Goal: Task Accomplishment & Management: Complete application form

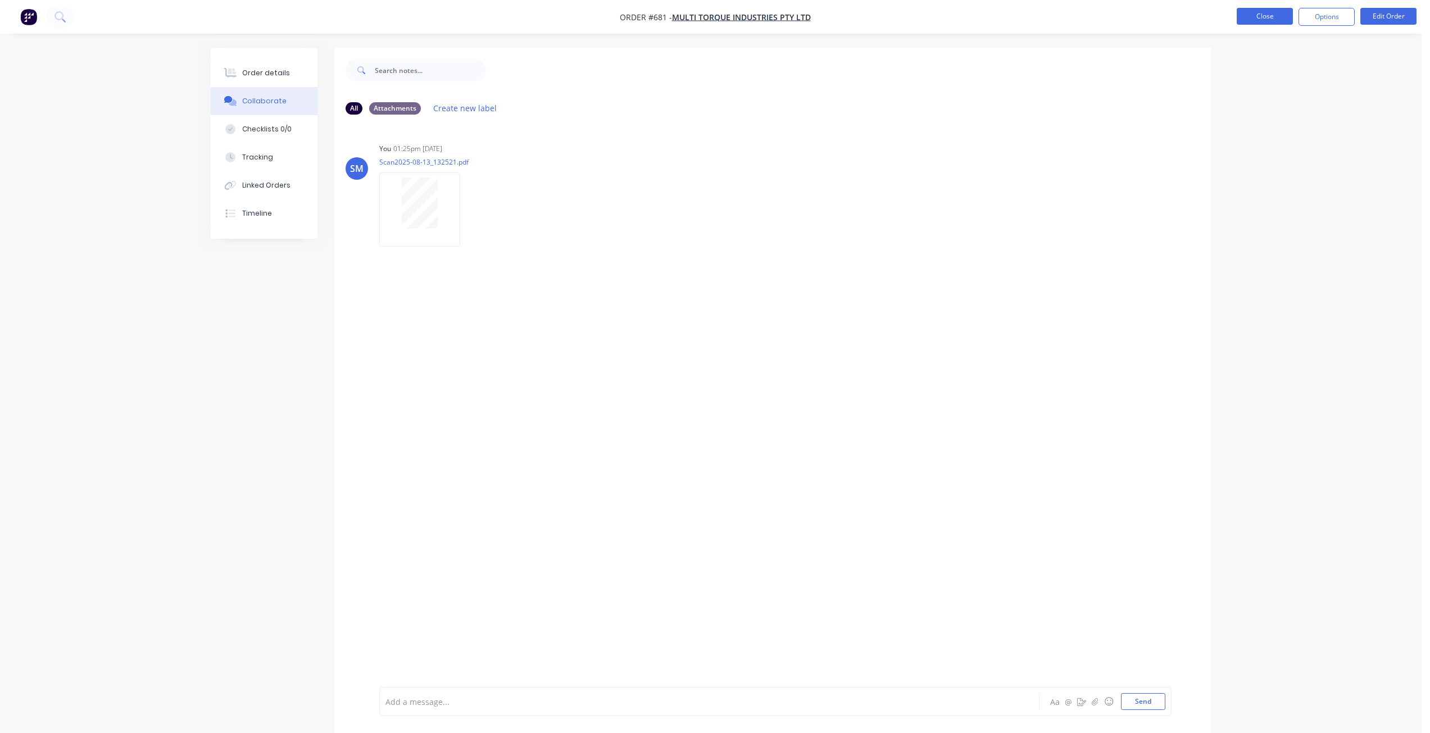
click at [1270, 16] on button "Close" at bounding box center [1265, 16] width 56 height 17
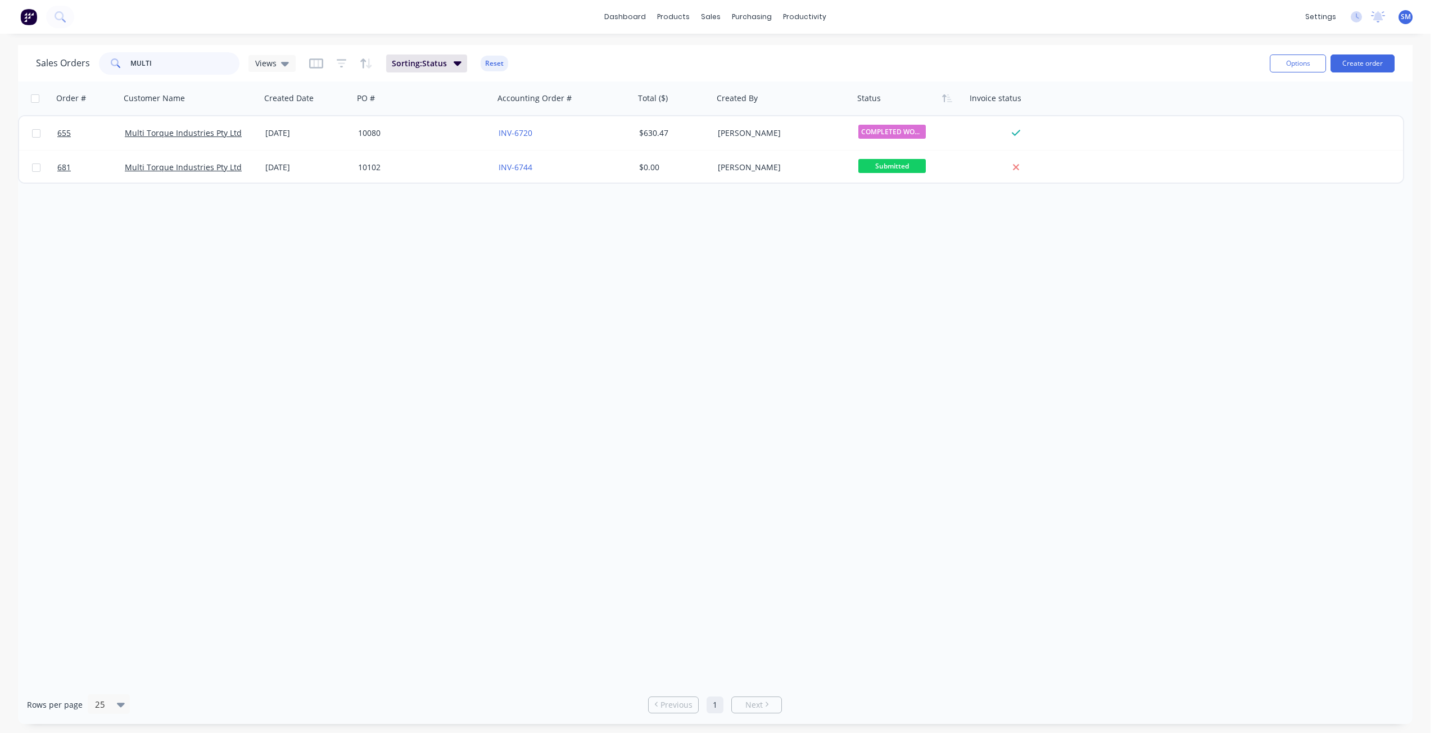
click at [55, 62] on div "Sales Orders MULTI Views" at bounding box center [166, 63] width 260 height 22
click at [710, 15] on div "sales" at bounding box center [710, 16] width 31 height 17
click at [709, 18] on div "sales" at bounding box center [710, 16] width 31 height 17
click at [741, 75] on div "Customers" at bounding box center [750, 76] width 40 height 10
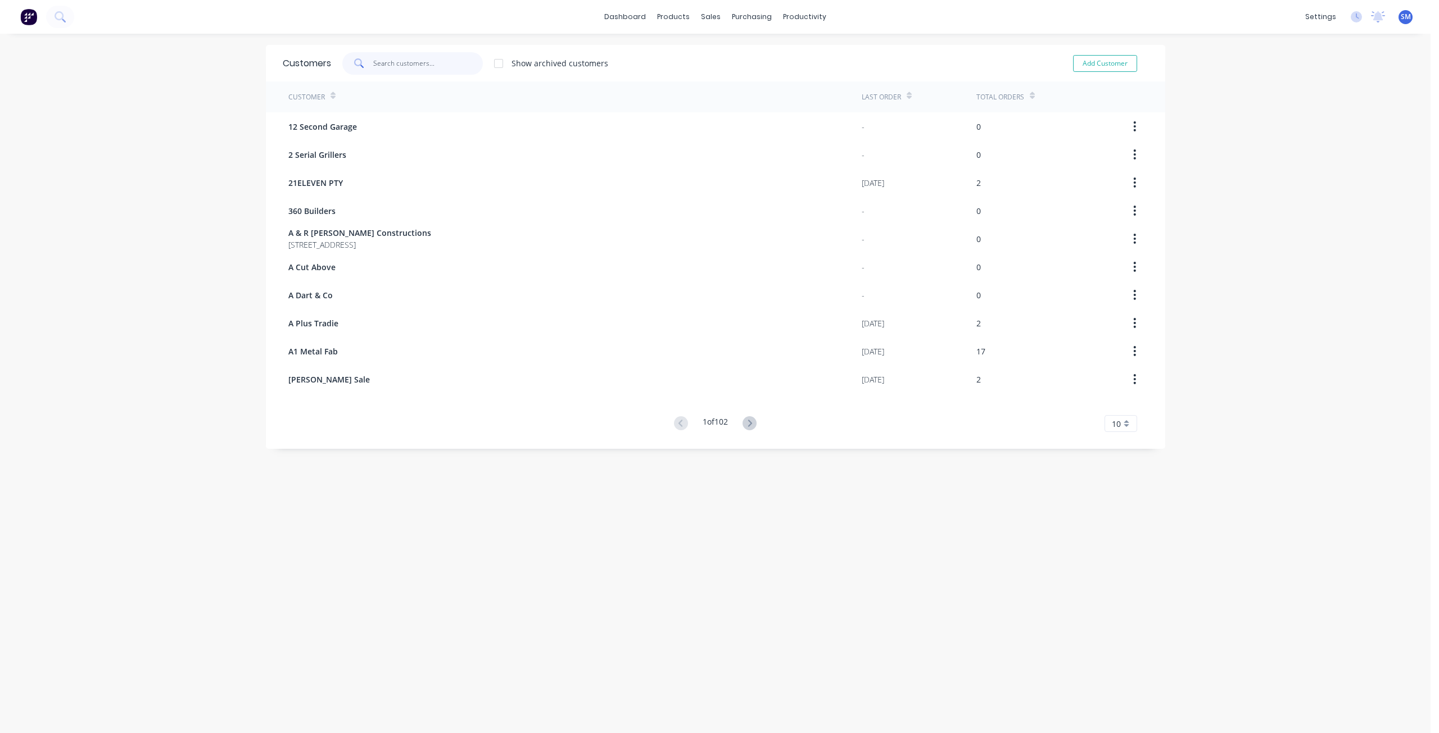
click at [393, 66] on input "text" at bounding box center [428, 63] width 110 height 22
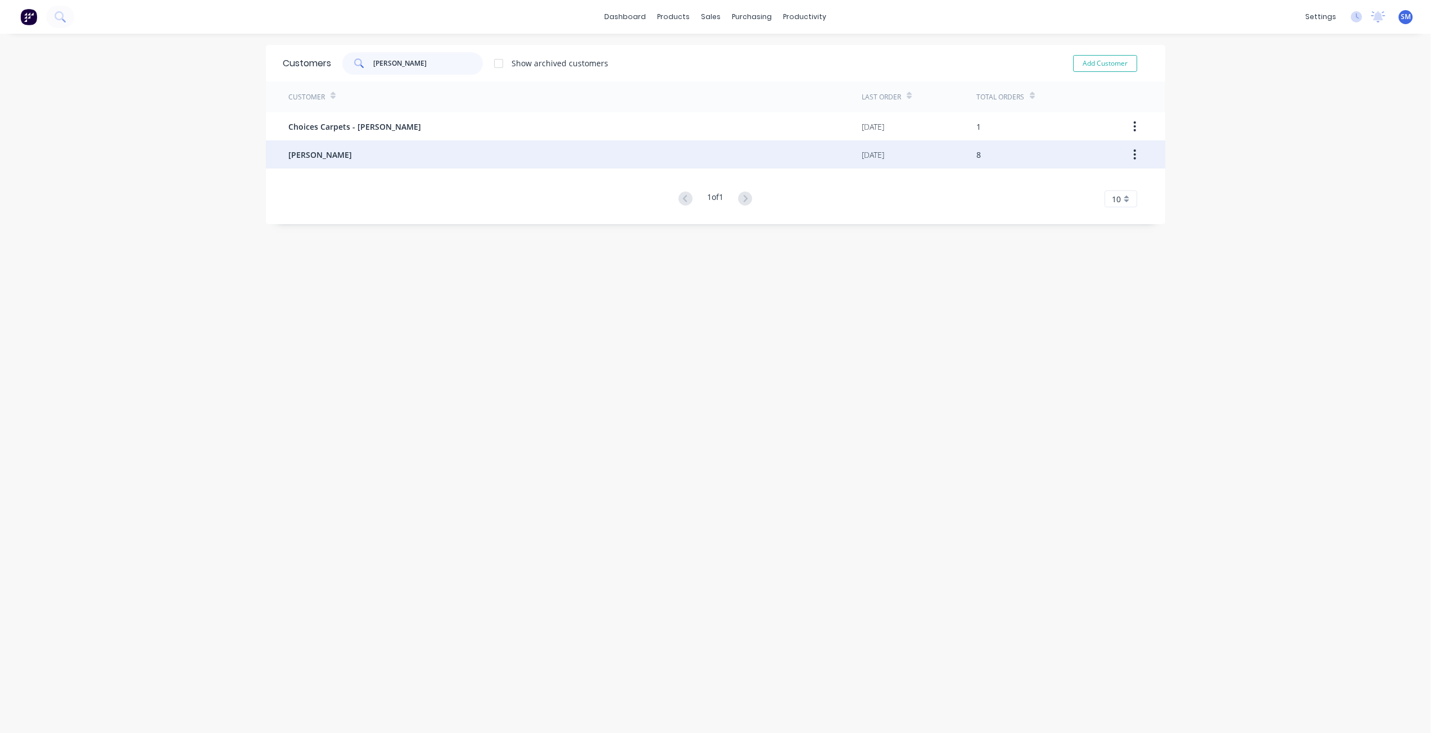
type input "[PERSON_NAME]"
click at [319, 154] on span "[PERSON_NAME]" at bounding box center [320, 155] width 64 height 12
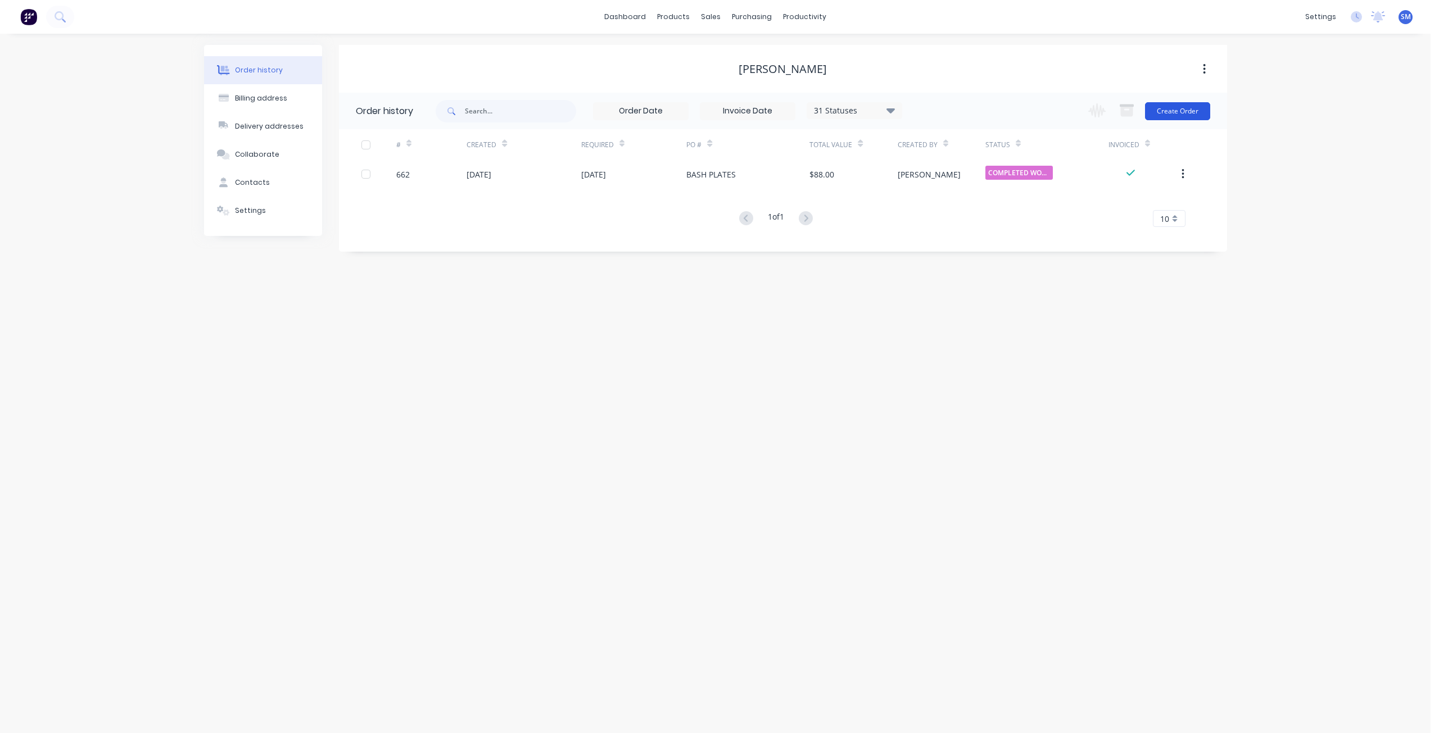
click at [1182, 111] on button "Create Order" at bounding box center [1177, 111] width 65 height 18
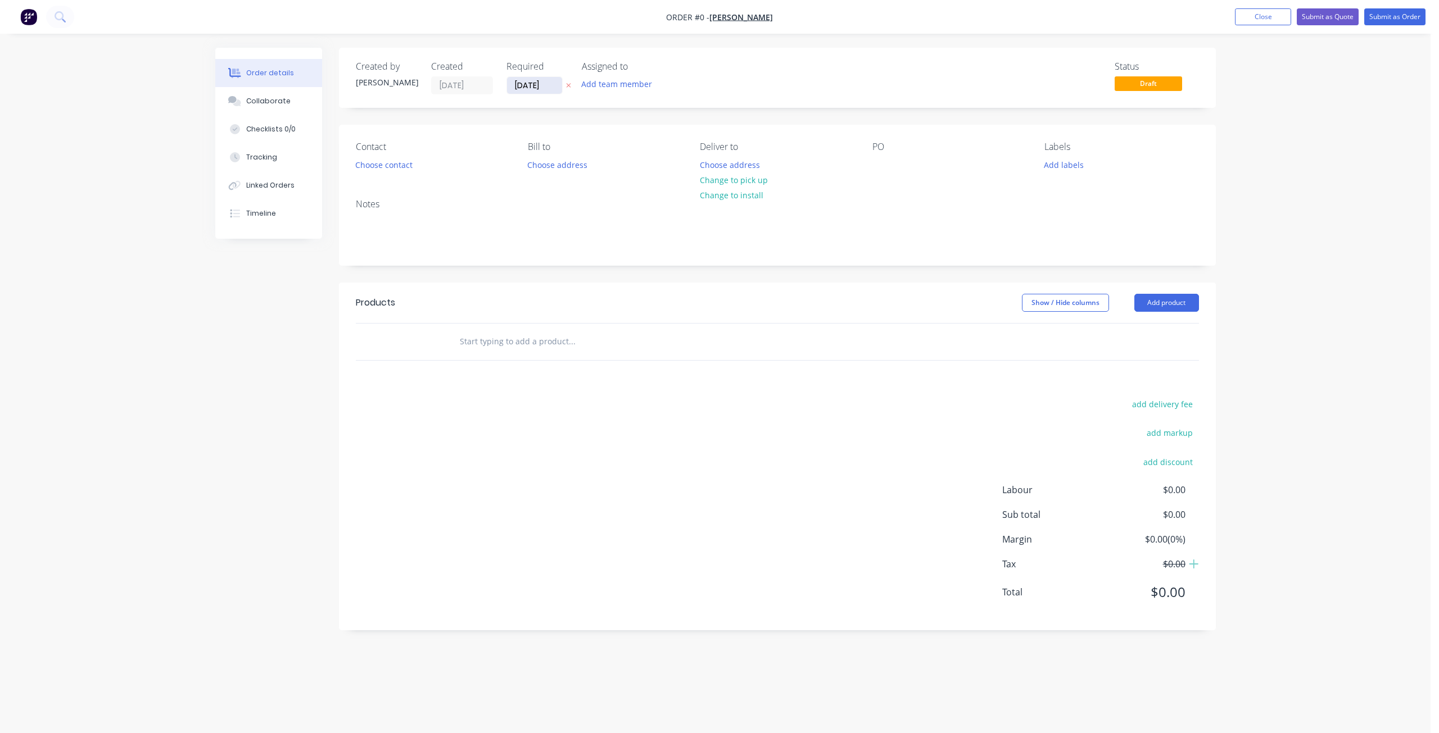
click at [527, 80] on input "[DATE]" at bounding box center [534, 85] width 55 height 17
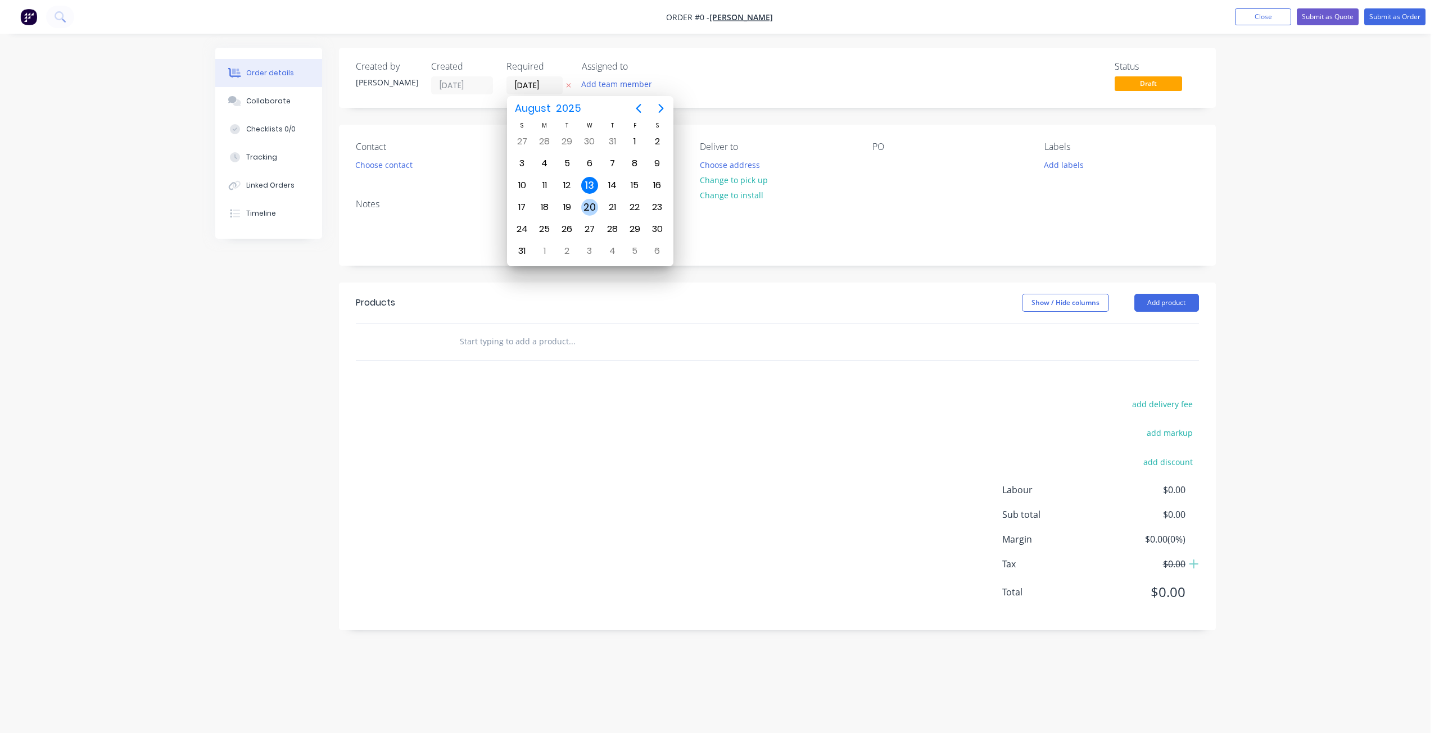
click at [594, 204] on div "20" at bounding box center [589, 207] width 17 height 17
type input "[DATE]"
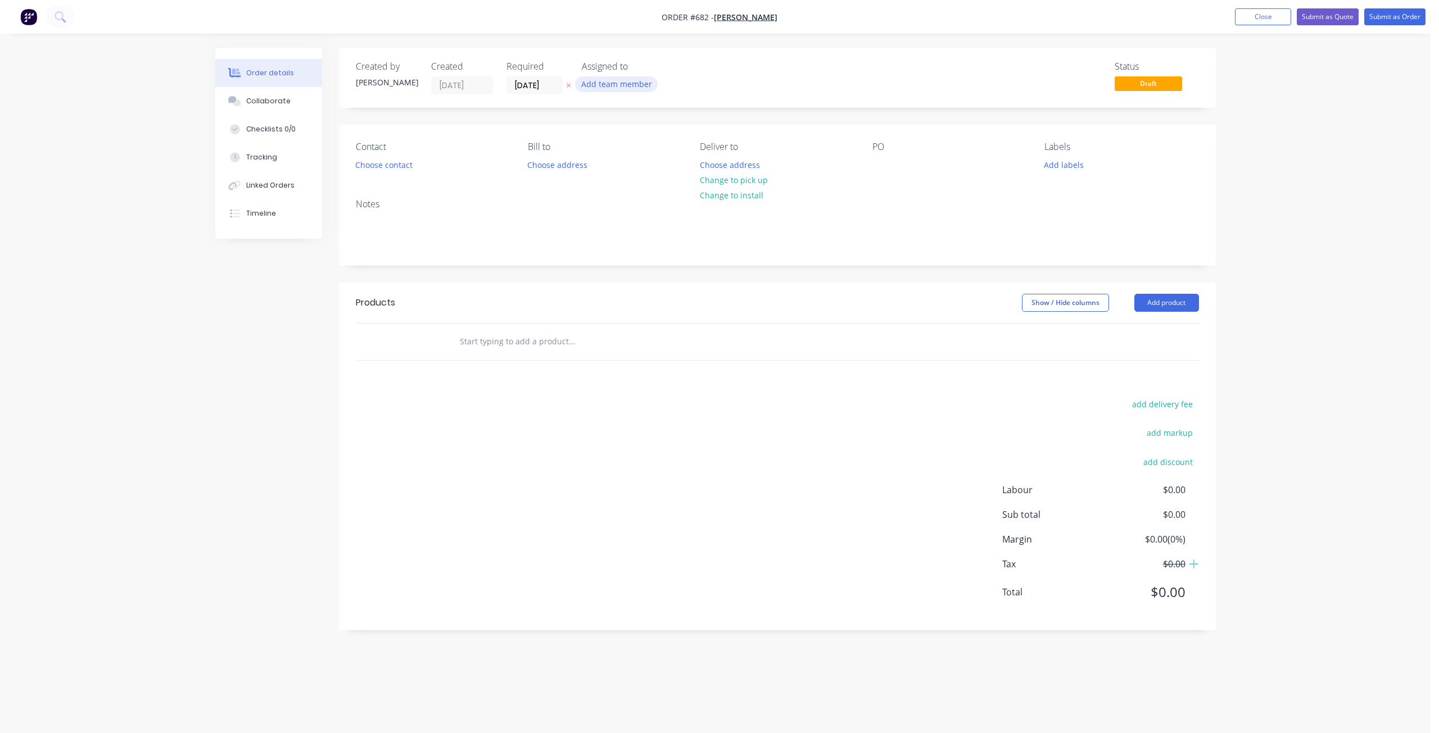
click at [600, 76] on button "Add team member" at bounding box center [616, 83] width 83 height 15
click at [603, 114] on div at bounding box center [600, 113] width 22 height 22
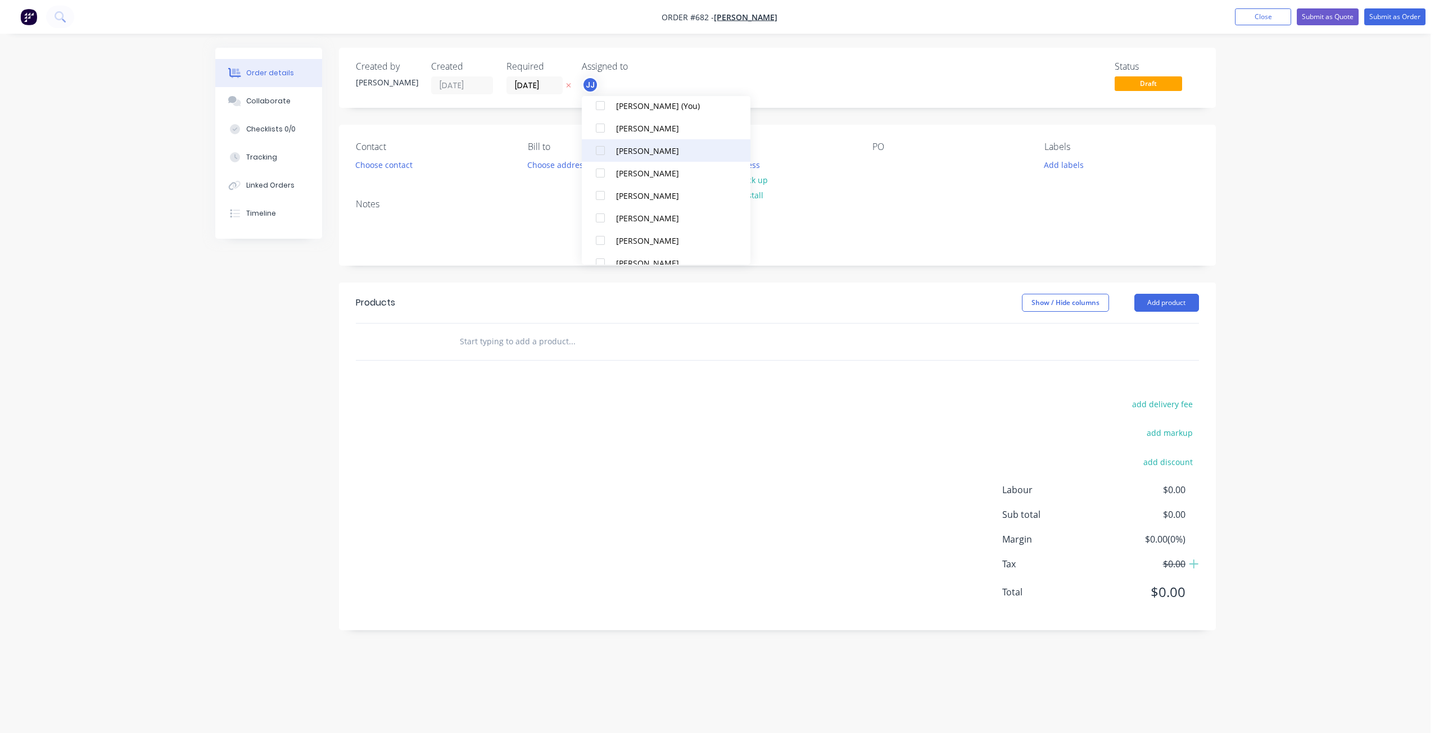
scroll to position [146, 0]
click at [601, 133] on div at bounding box center [600, 135] width 22 height 22
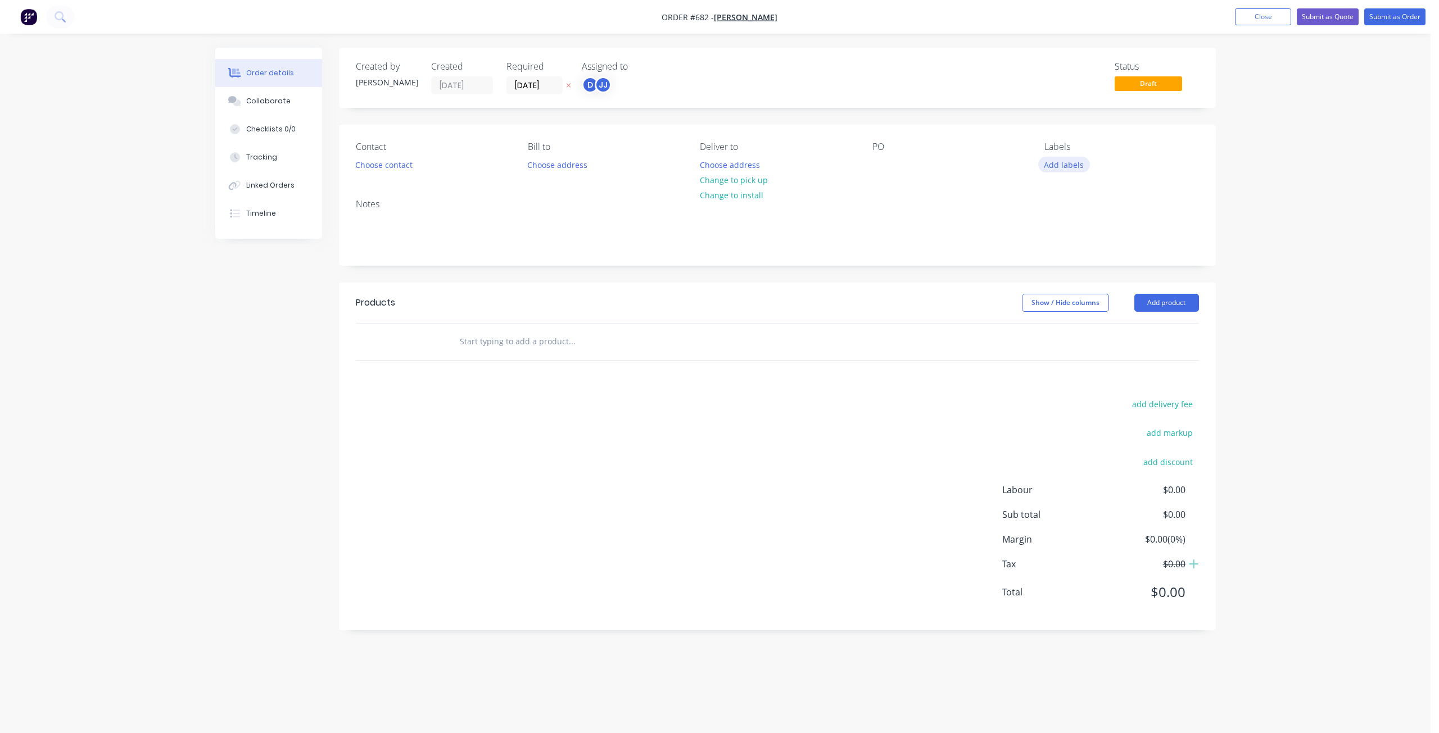
click at [1068, 166] on button "Add labels" at bounding box center [1064, 164] width 52 height 15
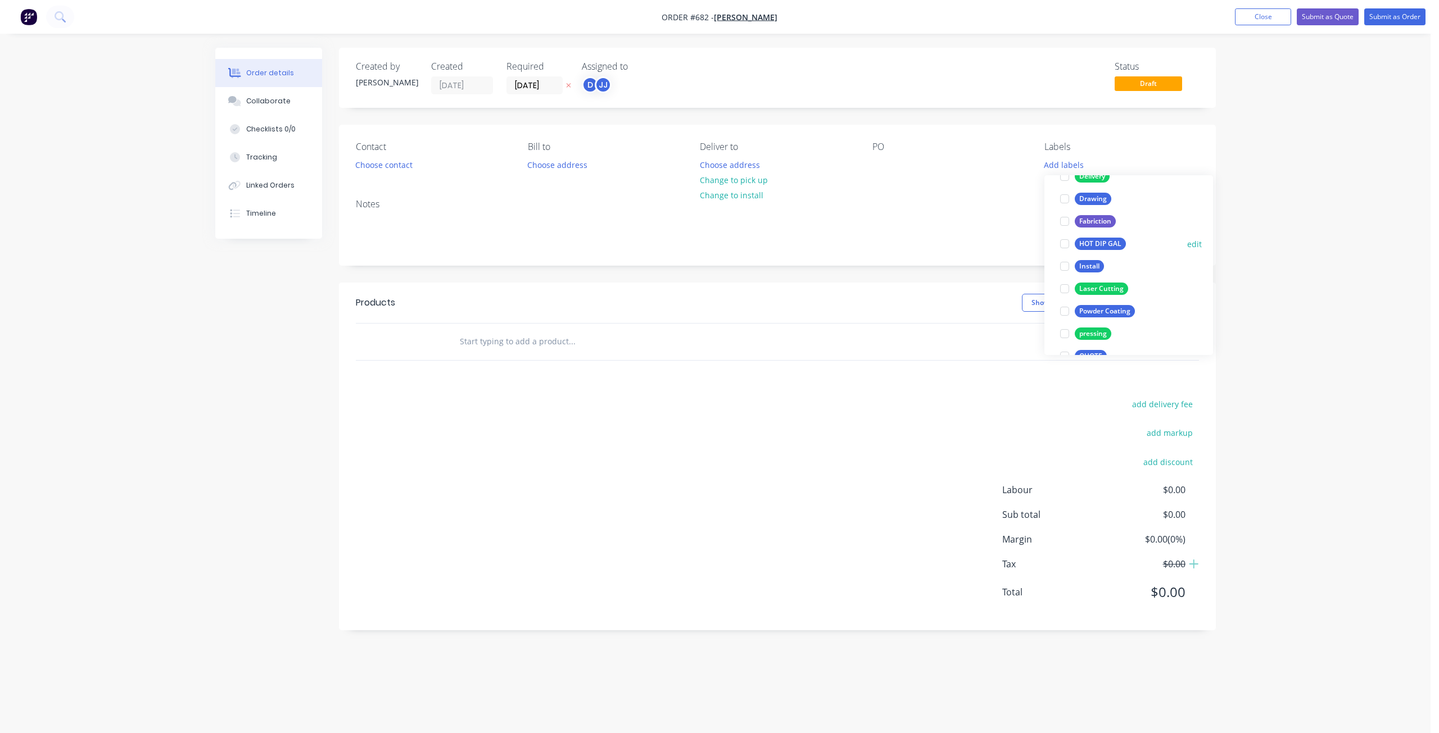
scroll to position [112, 0]
click at [1072, 310] on div at bounding box center [1064, 310] width 22 height 22
click at [1084, 334] on div "Sand Blasting" at bounding box center [1101, 338] width 53 height 12
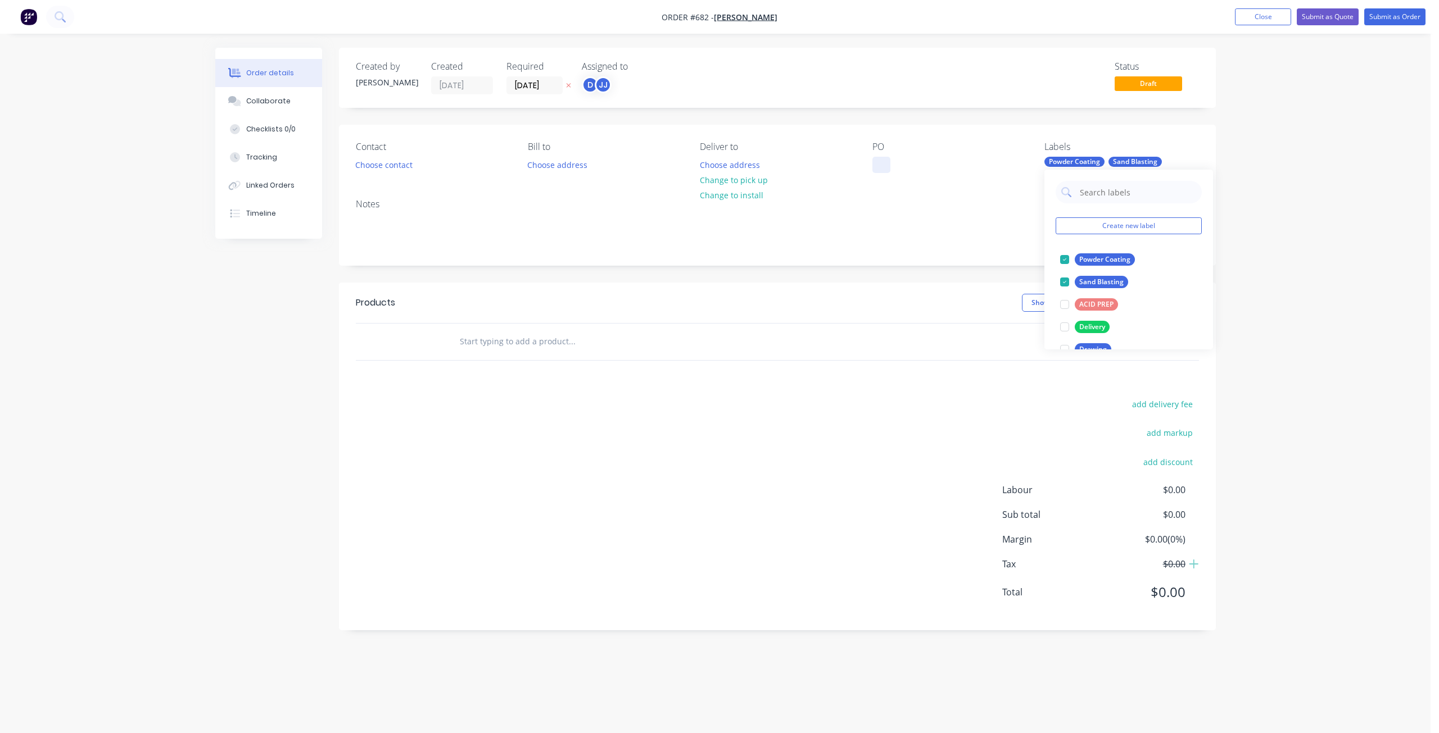
click at [882, 165] on div at bounding box center [881, 165] width 18 height 16
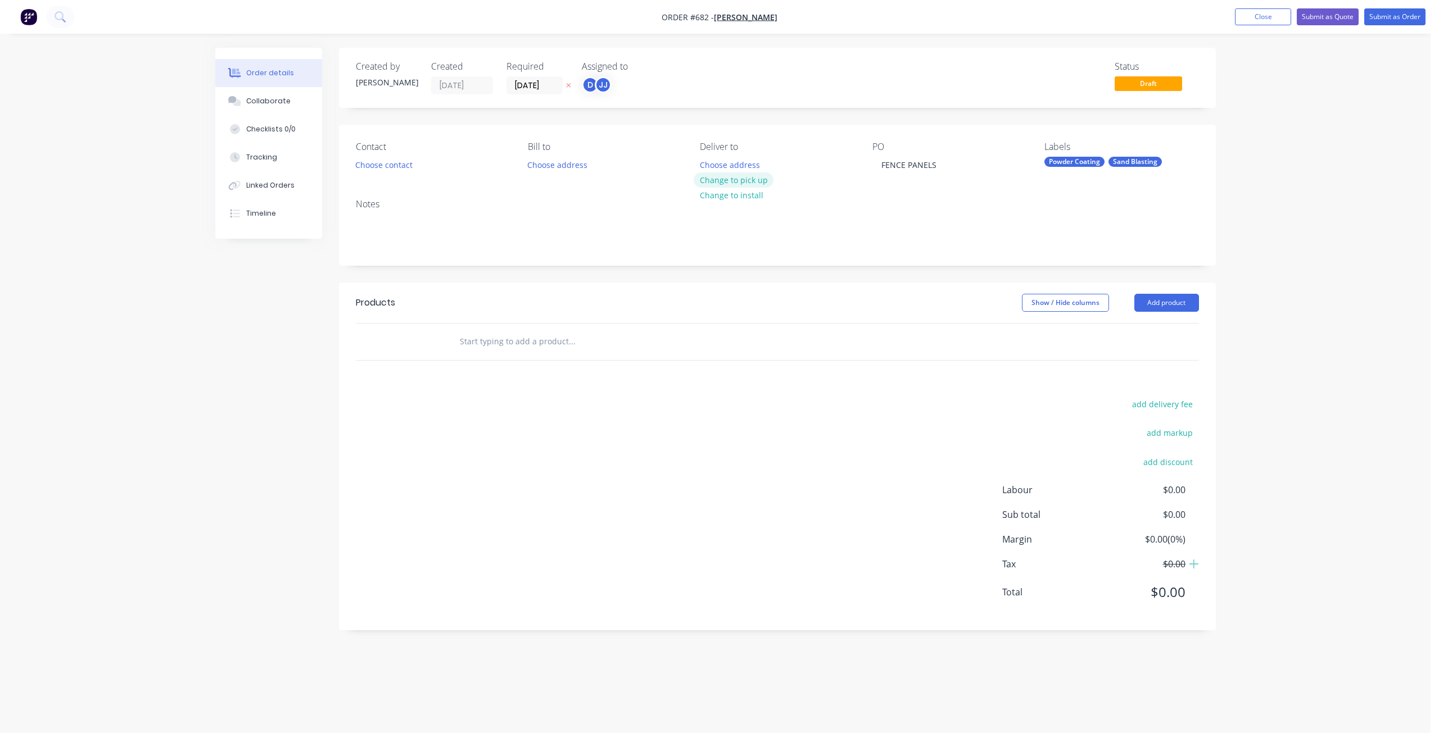
click at [730, 182] on button "Change to pick up" at bounding box center [734, 180] width 80 height 15
click at [382, 172] on div "Contact Choose contact" at bounding box center [433, 157] width 154 height 31
click at [382, 169] on button "Choose contact" at bounding box center [383, 164] width 69 height 15
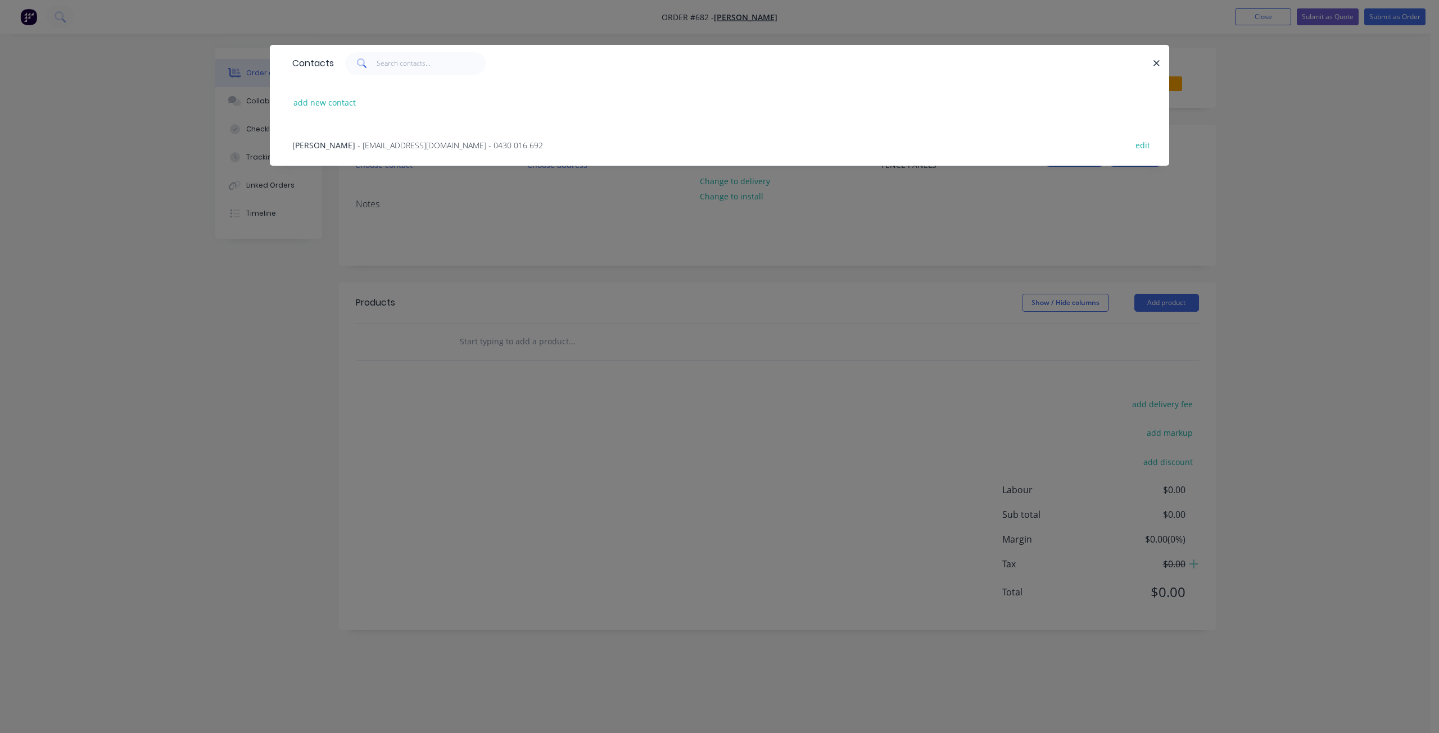
click at [365, 146] on span "- [EMAIL_ADDRESS][DOMAIN_NAME] - 0430 016 692" at bounding box center [449, 145] width 185 height 11
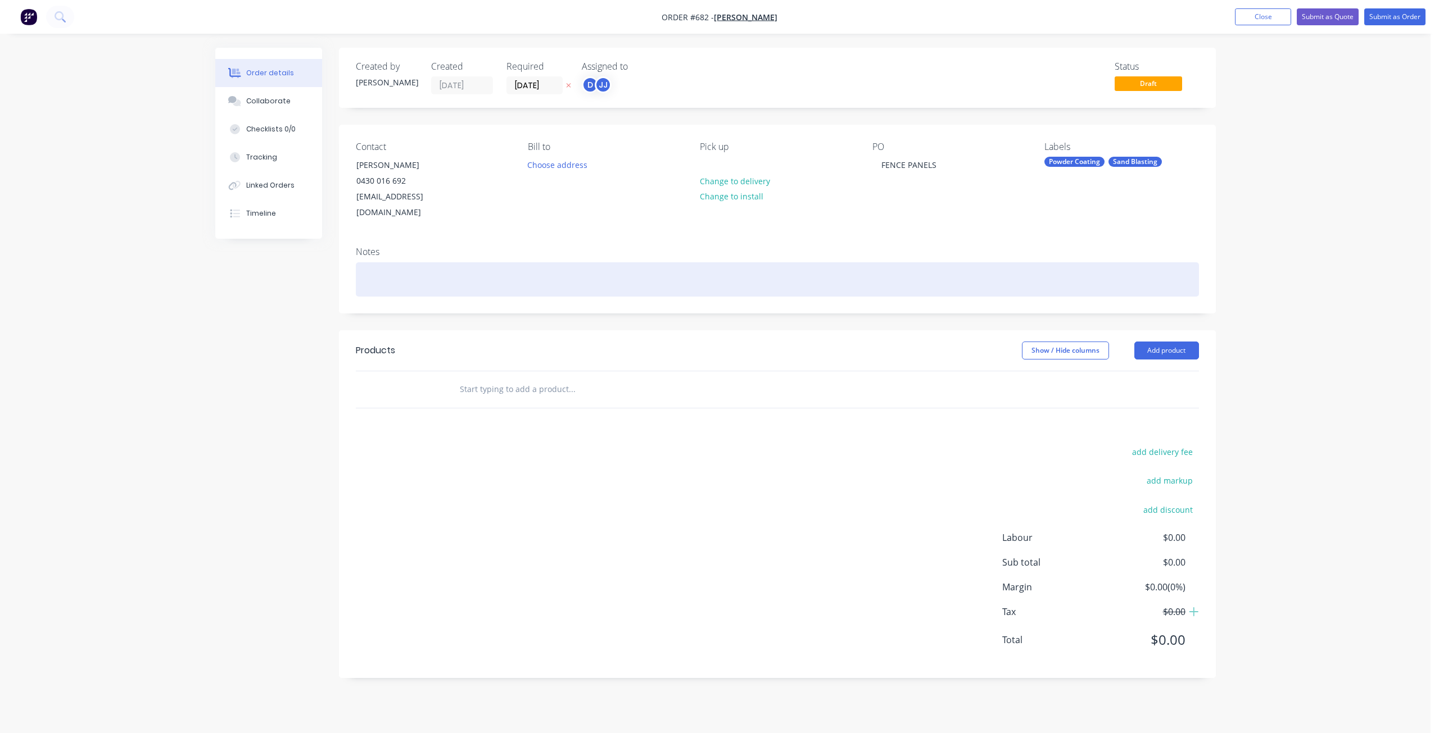
click at [374, 262] on div at bounding box center [777, 279] width 843 height 34
click at [435, 262] on div "COLOUR: BARISTERWHITE" at bounding box center [777, 279] width 843 height 34
click at [465, 262] on div "COLOUR: [PERSON_NAME]" at bounding box center [777, 279] width 843 height 34
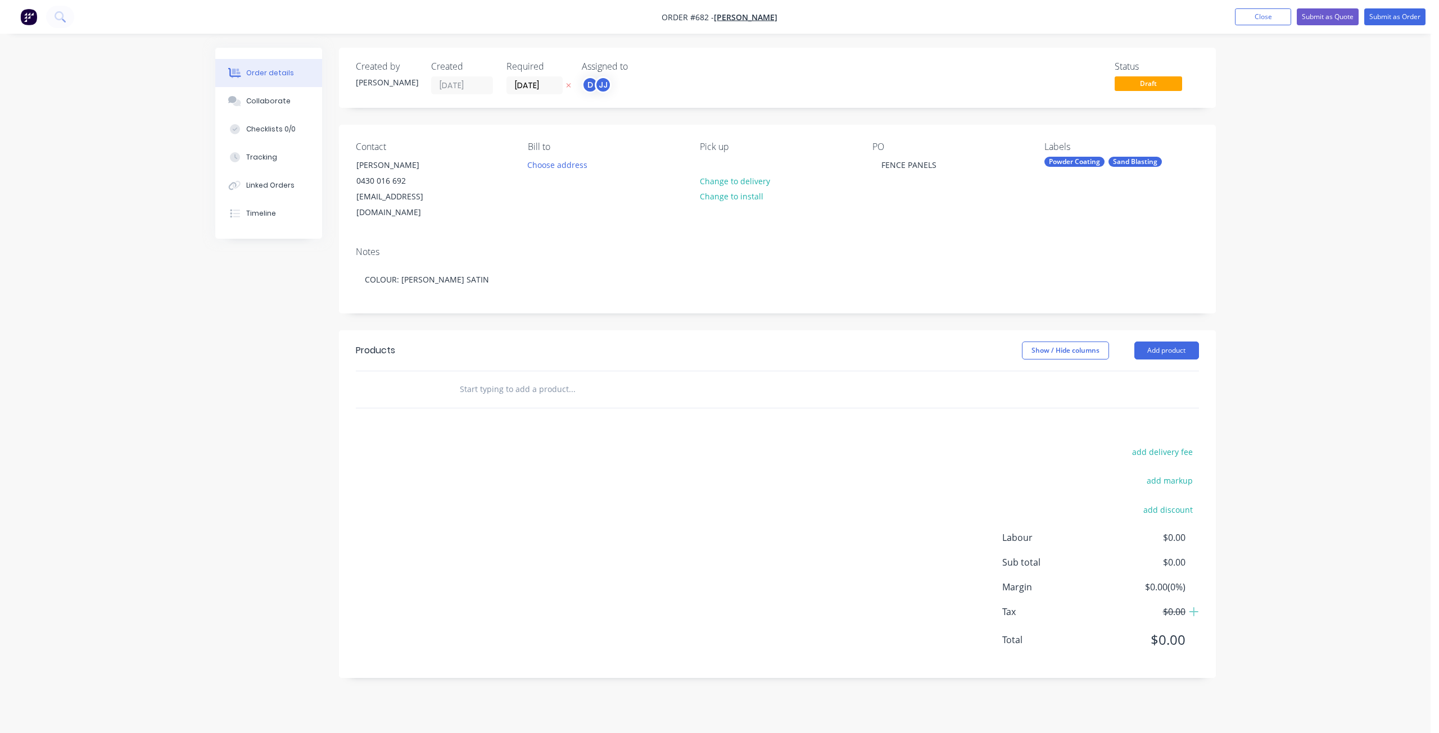
click at [492, 378] on input "text" at bounding box center [571, 389] width 225 height 22
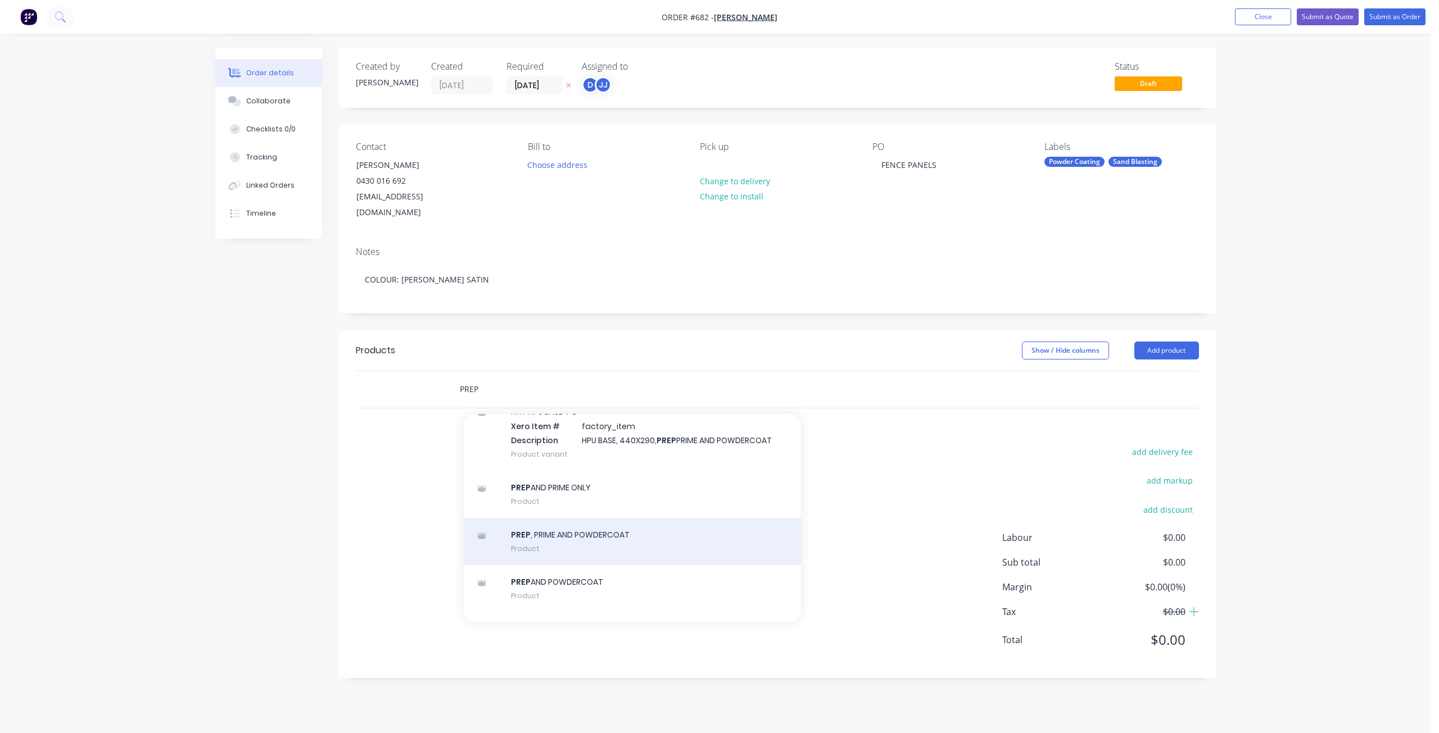
scroll to position [1012, 0]
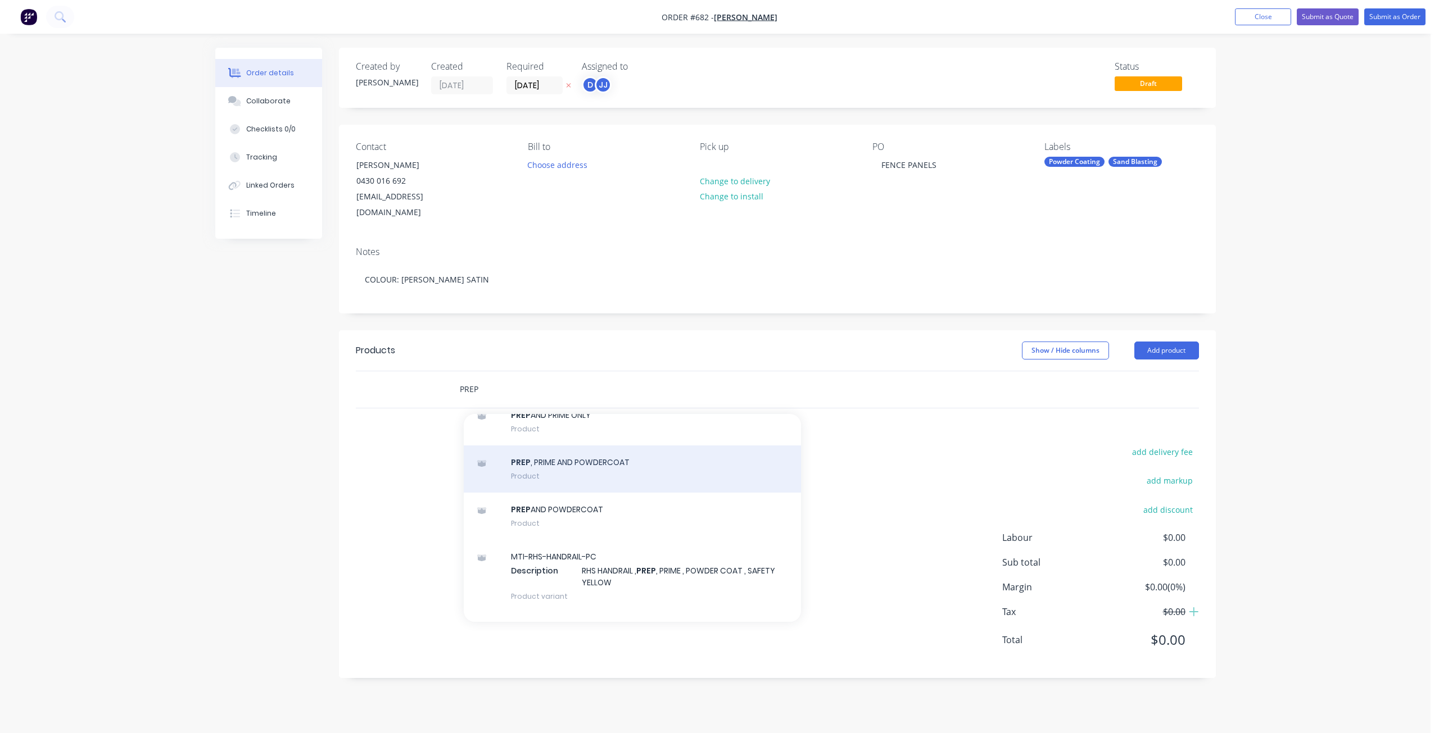
type input "PREP"
click at [595, 460] on div "PREP , PRIME AND POWDERCOAT Product" at bounding box center [632, 469] width 337 height 47
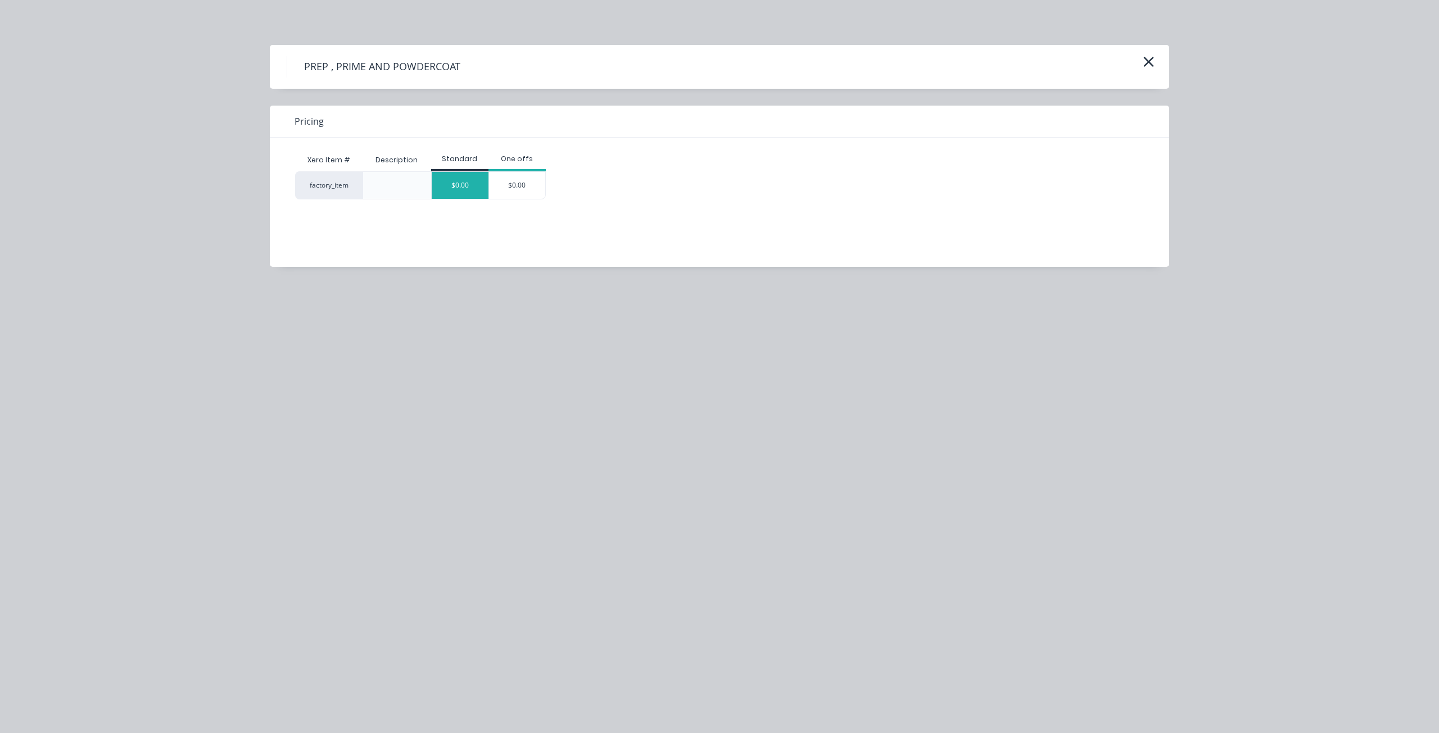
click at [461, 181] on div "$0.00" at bounding box center [460, 185] width 57 height 27
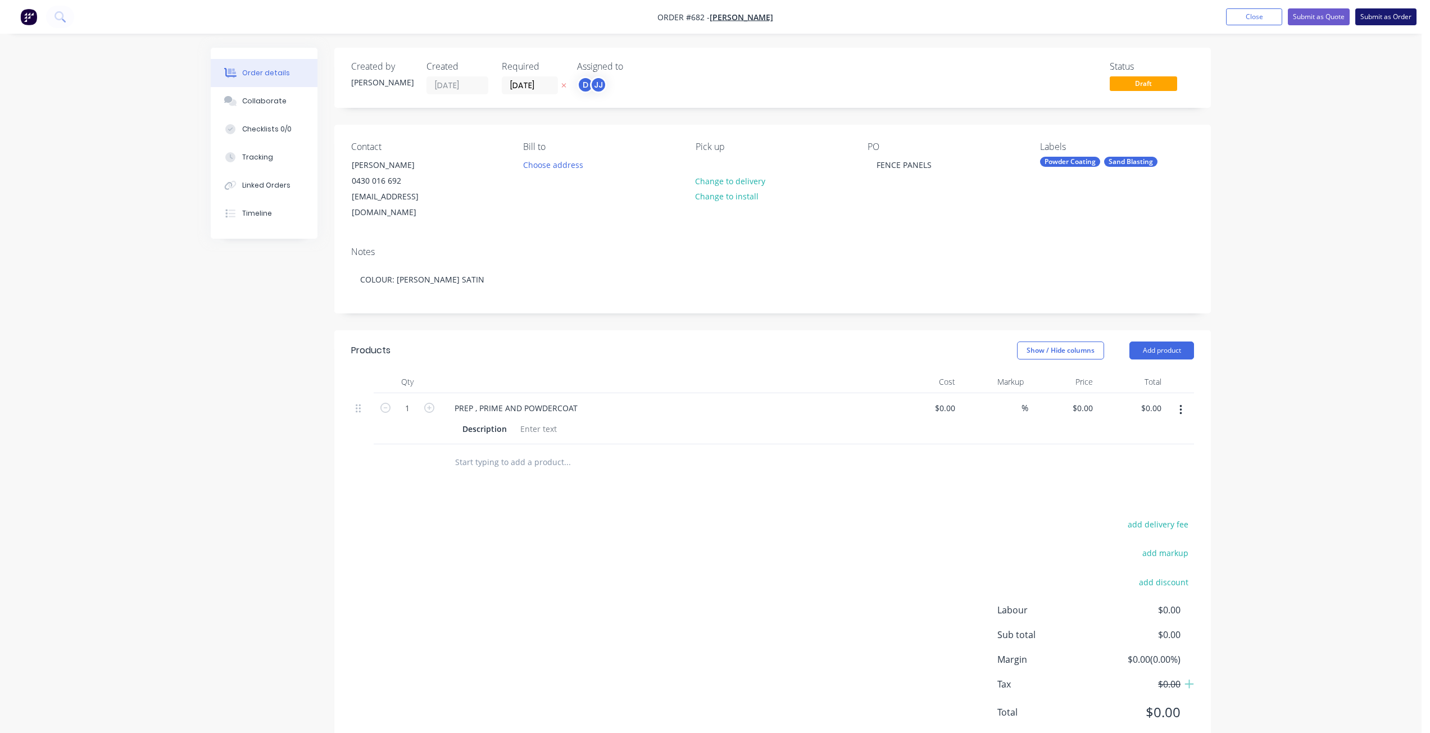
click at [1374, 17] on button "Submit as Order" at bounding box center [1386, 16] width 61 height 17
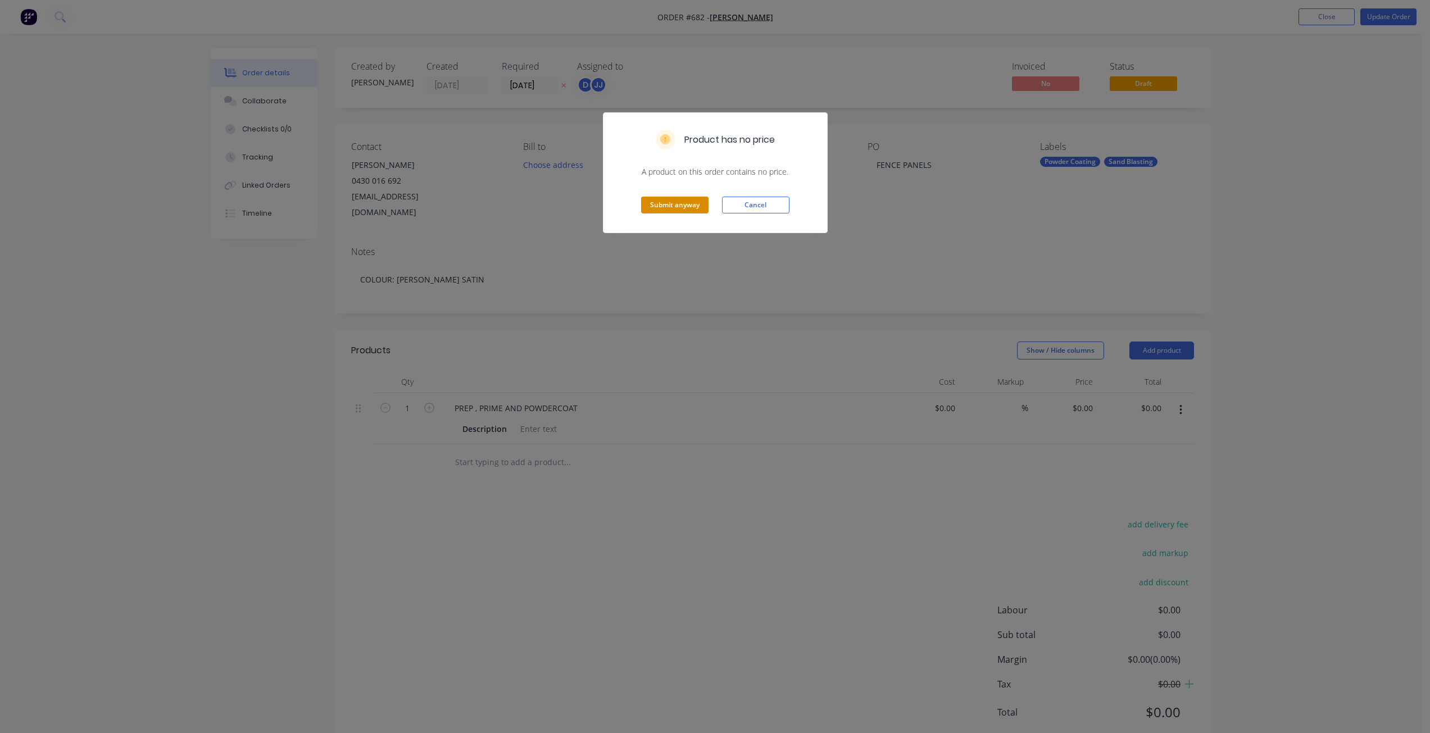
click at [668, 209] on button "Submit anyway" at bounding box center [674, 205] width 67 height 17
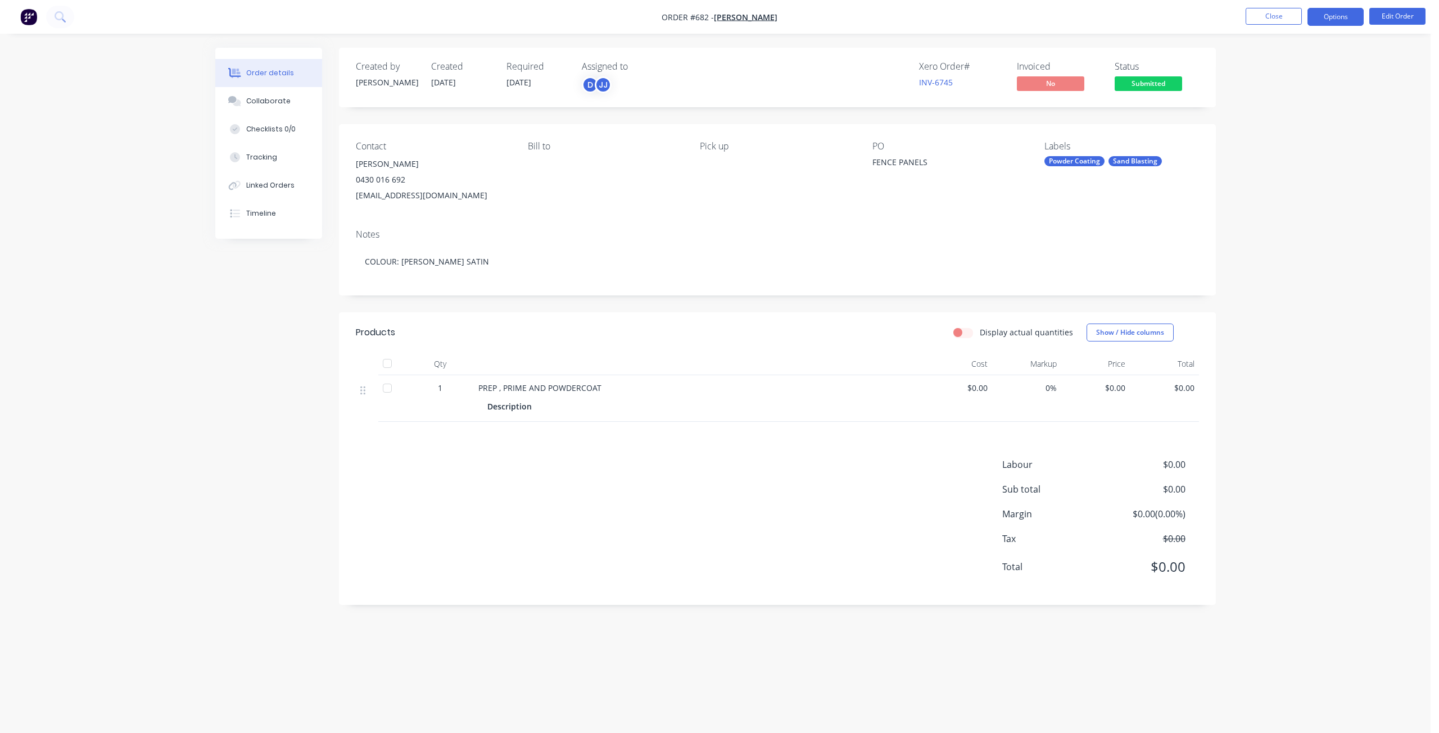
click at [1335, 20] on button "Options" at bounding box center [1335, 17] width 56 height 18
click at [1268, 135] on div "Work Order" at bounding box center [1301, 136] width 103 height 16
click at [1274, 114] on div "Without pricing" at bounding box center [1301, 113] width 103 height 16
